Goal: Task Accomplishment & Management: Use online tool/utility

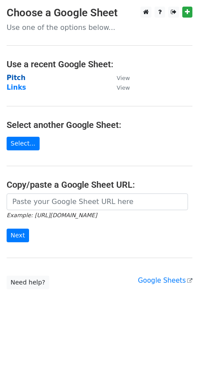
click at [18, 78] on strong "Pitch" at bounding box center [16, 78] width 19 height 8
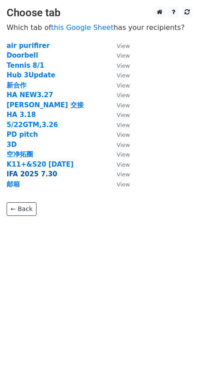
click at [36, 174] on strong "IFA 2025 7.30" at bounding box center [32, 174] width 51 height 8
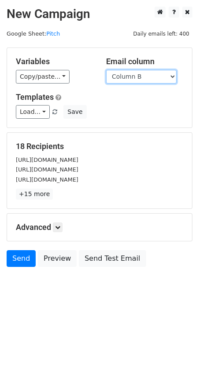
click at [132, 77] on select "Column A Column B Column C Column D Column E Column F Column G Column H Column …" at bounding box center [141, 77] width 70 height 14
click at [106, 70] on select "Column A Column B Column C Column D Column E Column F Column G Column H Column …" at bounding box center [141, 77] width 70 height 14
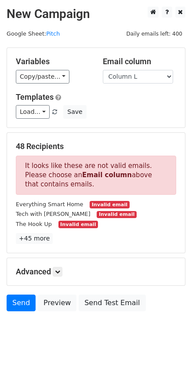
click at [130, 84] on div "Variables Copy/paste... {{Column A}} {{Column B}} {{Column C}} {{Column D}} {{C…" at bounding box center [96, 88] width 178 height 80
click at [132, 78] on select "Column A Column B Column C Column D Column E Column F Column G Column H Column …" at bounding box center [138, 77] width 70 height 14
click at [103, 70] on select "Column A Column B Column C Column D Column E Column F Column G Column H Column …" at bounding box center [138, 77] width 70 height 14
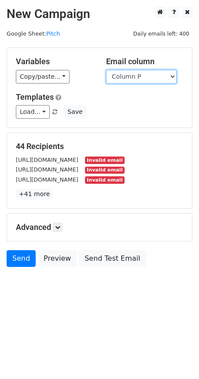
click at [145, 72] on select "Column A Column B Column C Column D Column E Column F Column G Column H Column …" at bounding box center [141, 77] width 70 height 14
select select "Column Q"
click at [106, 70] on select "Column A Column B Column C Column D Column E Column F Column G Column H Column …" at bounding box center [141, 77] width 70 height 14
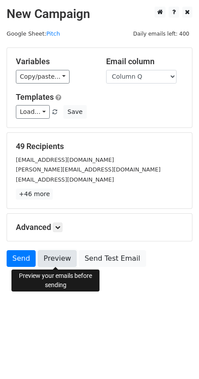
click at [67, 261] on link "Preview" at bounding box center [57, 258] width 39 height 17
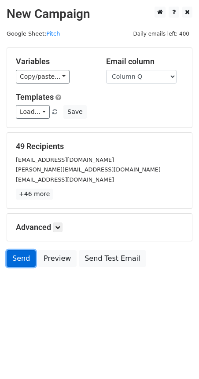
click at [27, 265] on link "Send" at bounding box center [21, 258] width 29 height 17
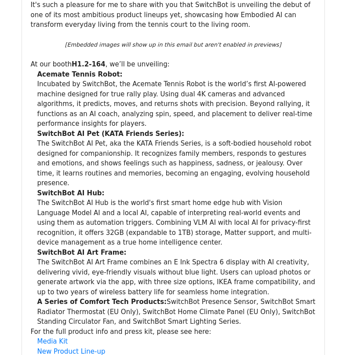
scroll to position [2724, 0]
